Goal: Task Accomplishment & Management: Manage account settings

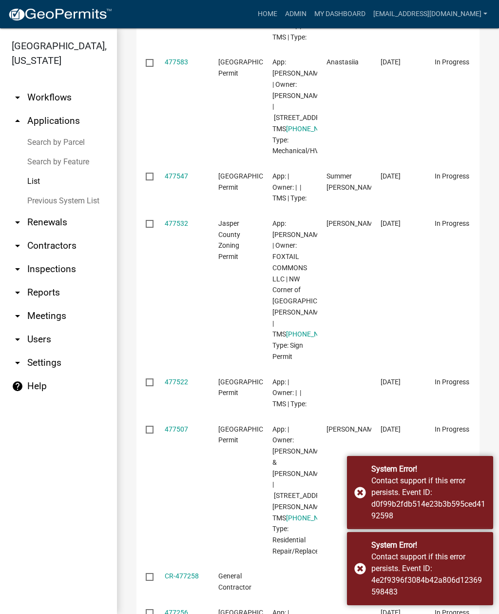
scroll to position [260, 0]
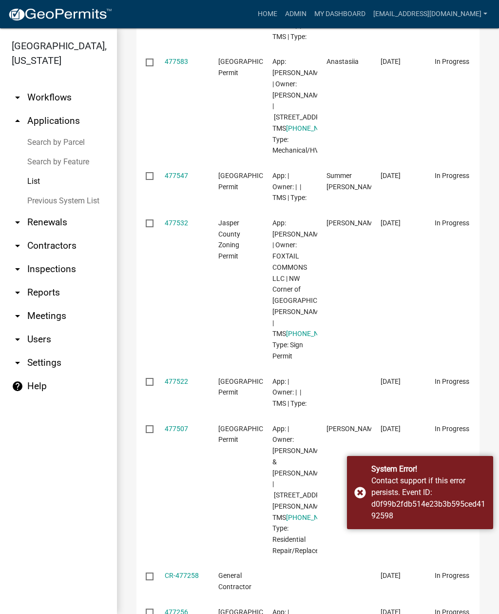
click at [466, 475] on div "Contact support if this error persists. Event ID: d0f99b2fdb514e23b3b595ced4192…" at bounding box center [428, 498] width 115 height 47
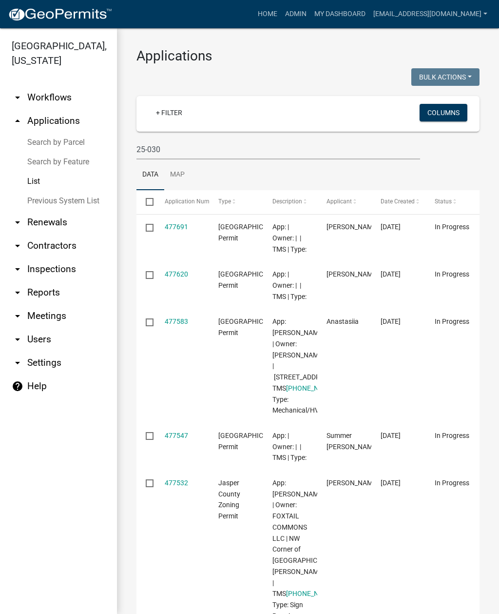
scroll to position [0, 0]
click at [204, 145] on input "25-030" at bounding box center [278, 149] width 284 height 20
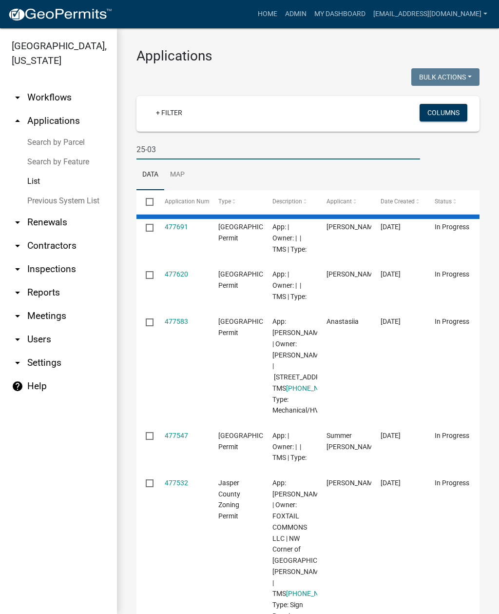
type input "25-030"
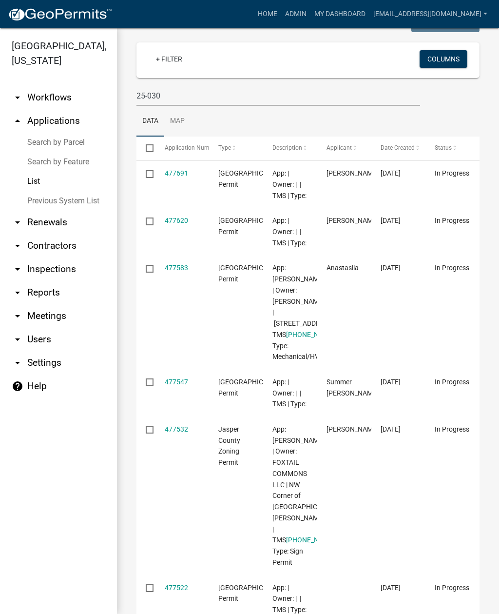
scroll to position [11, 0]
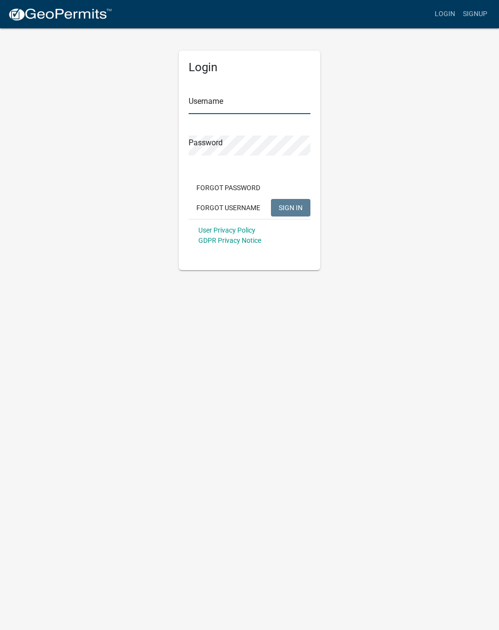
click at [250, 97] on input "Username" at bounding box center [250, 104] width 122 height 20
click at [292, 206] on span "SIGN IN" at bounding box center [291, 207] width 24 height 8
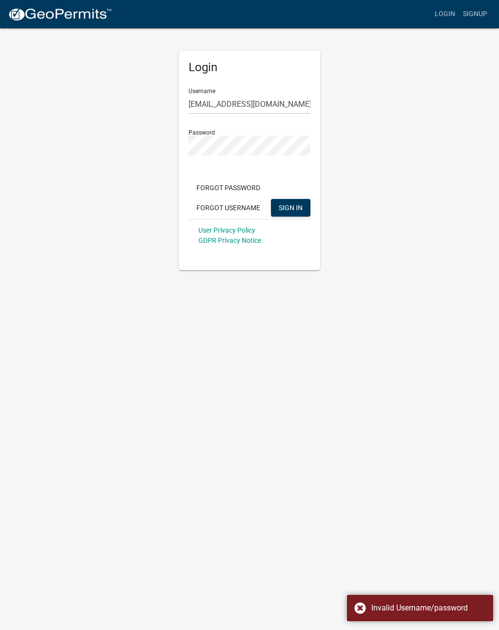
click at [363, 606] on div "Invalid Username/password" at bounding box center [420, 608] width 146 height 26
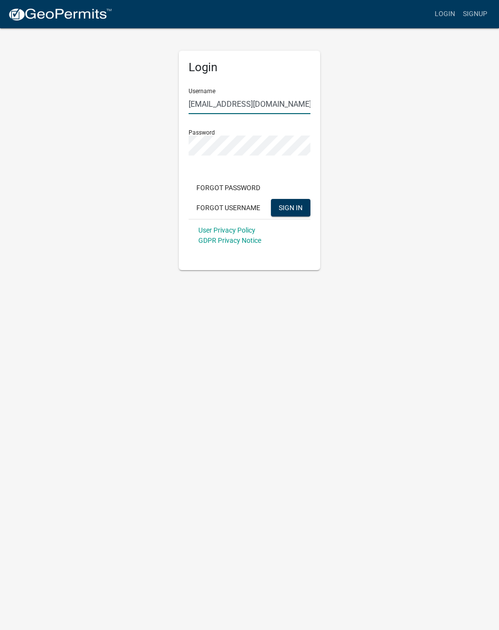
click at [272, 101] on input "jcorwin@jaspercountysc.gov" at bounding box center [250, 104] width 122 height 20
click at [287, 206] on span "SIGN IN" at bounding box center [291, 207] width 24 height 8
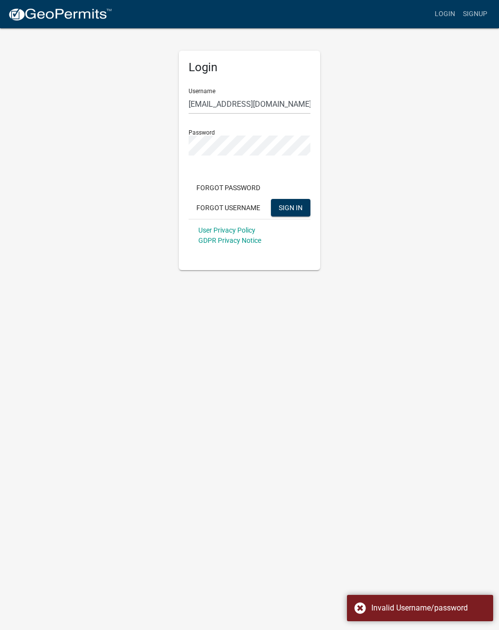
click at [364, 597] on div "Invalid Username/password" at bounding box center [420, 608] width 146 height 26
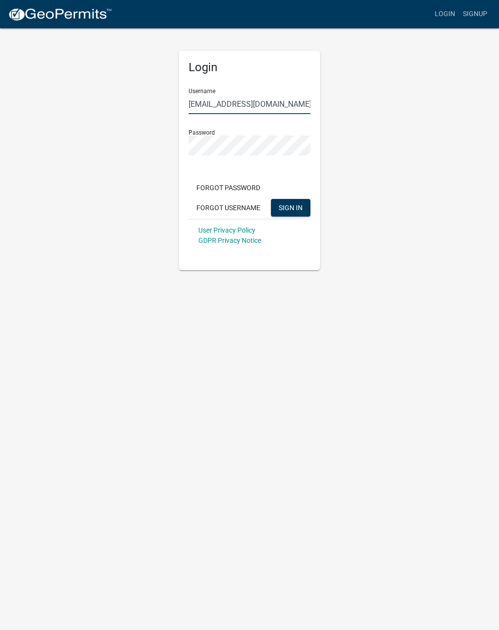
click at [266, 101] on input "jcorwin@jaspercounty.gov" at bounding box center [250, 104] width 122 height 20
type input "jcorwin@jaspercountysc.gov"
click at [291, 202] on button "SIGN IN" at bounding box center [290, 208] width 39 height 18
click at [293, 203] on span "SIGN IN" at bounding box center [291, 207] width 24 height 8
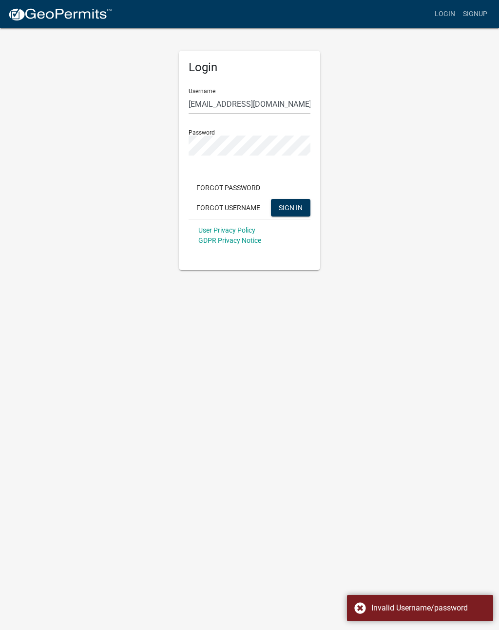
click at [365, 607] on div "Invalid Username/password" at bounding box center [420, 608] width 146 height 26
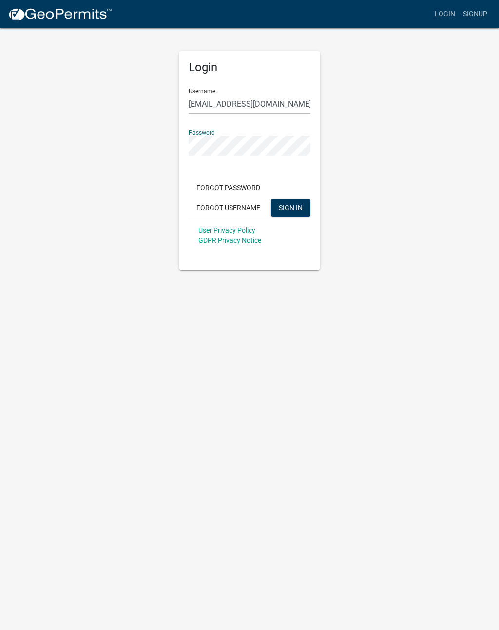
click at [289, 202] on button "SIGN IN" at bounding box center [290, 208] width 39 height 18
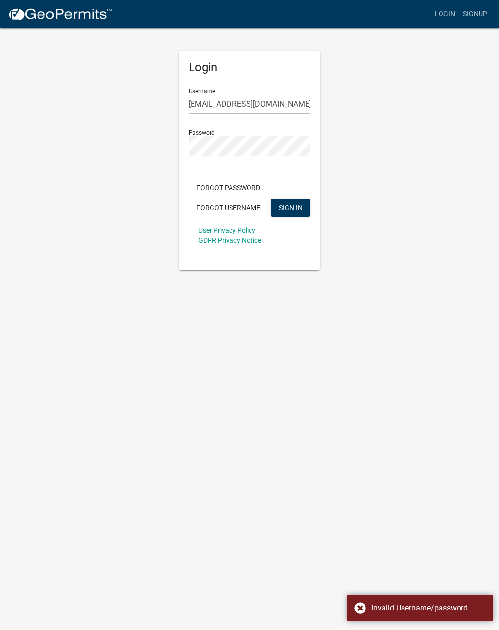
click at [361, 602] on div "Invalid Username/password" at bounding box center [420, 608] width 146 height 26
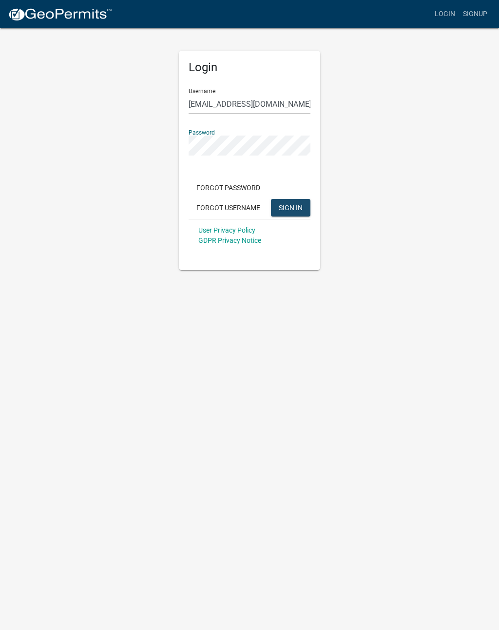
click at [297, 205] on span "SIGN IN" at bounding box center [291, 207] width 24 height 8
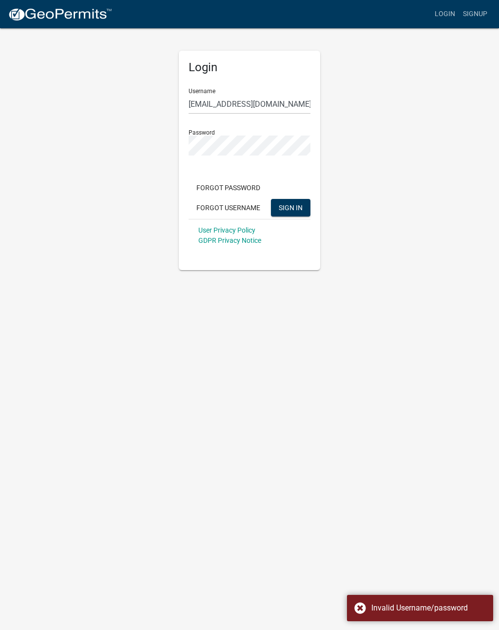
click at [362, 601] on div "Invalid Username/password" at bounding box center [420, 608] width 146 height 26
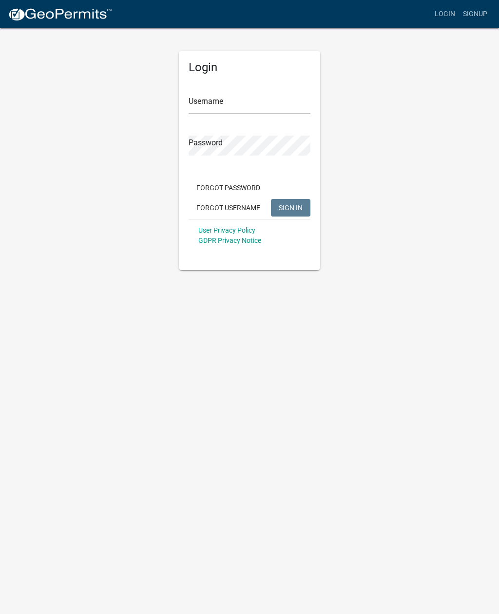
click at [240, 183] on button "Forgot Password" at bounding box center [228, 188] width 79 height 18
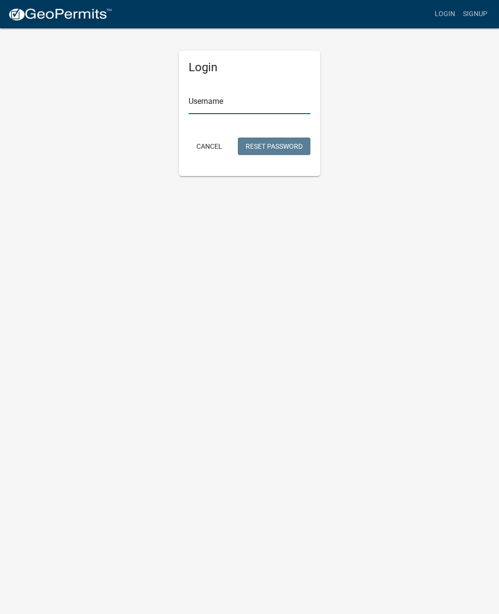
click at [254, 104] on input "Username" at bounding box center [250, 104] width 122 height 20
type input "[EMAIL_ADDRESS][DOMAIN_NAME]"
click at [271, 141] on button "Reset Password" at bounding box center [274, 146] width 73 height 18
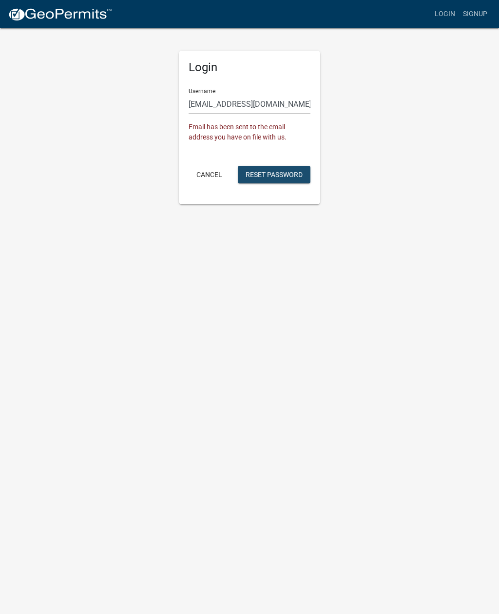
click at [267, 173] on button "Reset Password" at bounding box center [274, 175] width 73 height 18
click at [207, 169] on button "Cancel" at bounding box center [209, 175] width 41 height 18
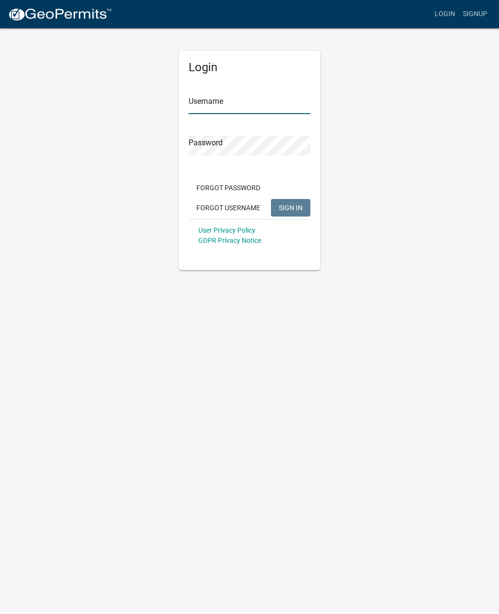
click at [258, 106] on input "Username" at bounding box center [250, 104] width 122 height 20
type input "[EMAIL_ADDRESS][DOMAIN_NAME]"
click at [292, 202] on button "SIGN IN" at bounding box center [290, 208] width 39 height 18
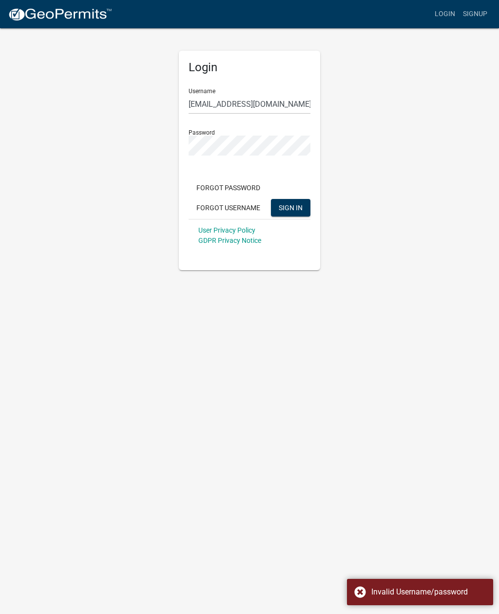
click at [360, 593] on div "Invalid Username/password" at bounding box center [420, 591] width 146 height 26
